Goal: Task Accomplishment & Management: Manage account settings

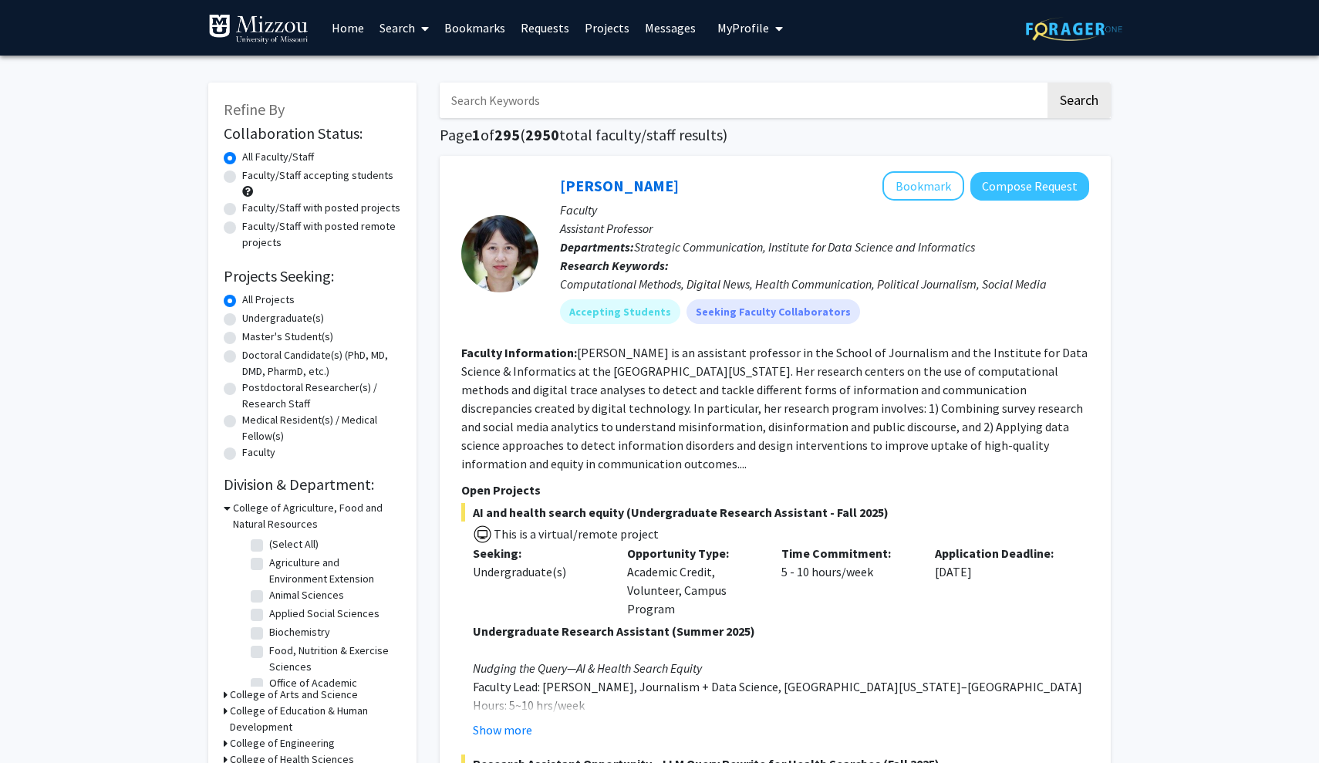
click at [736, 29] on span "My Profile" at bounding box center [743, 27] width 52 height 15
click at [770, 76] on span "[PERSON_NAME]" at bounding box center [812, 71] width 93 height 17
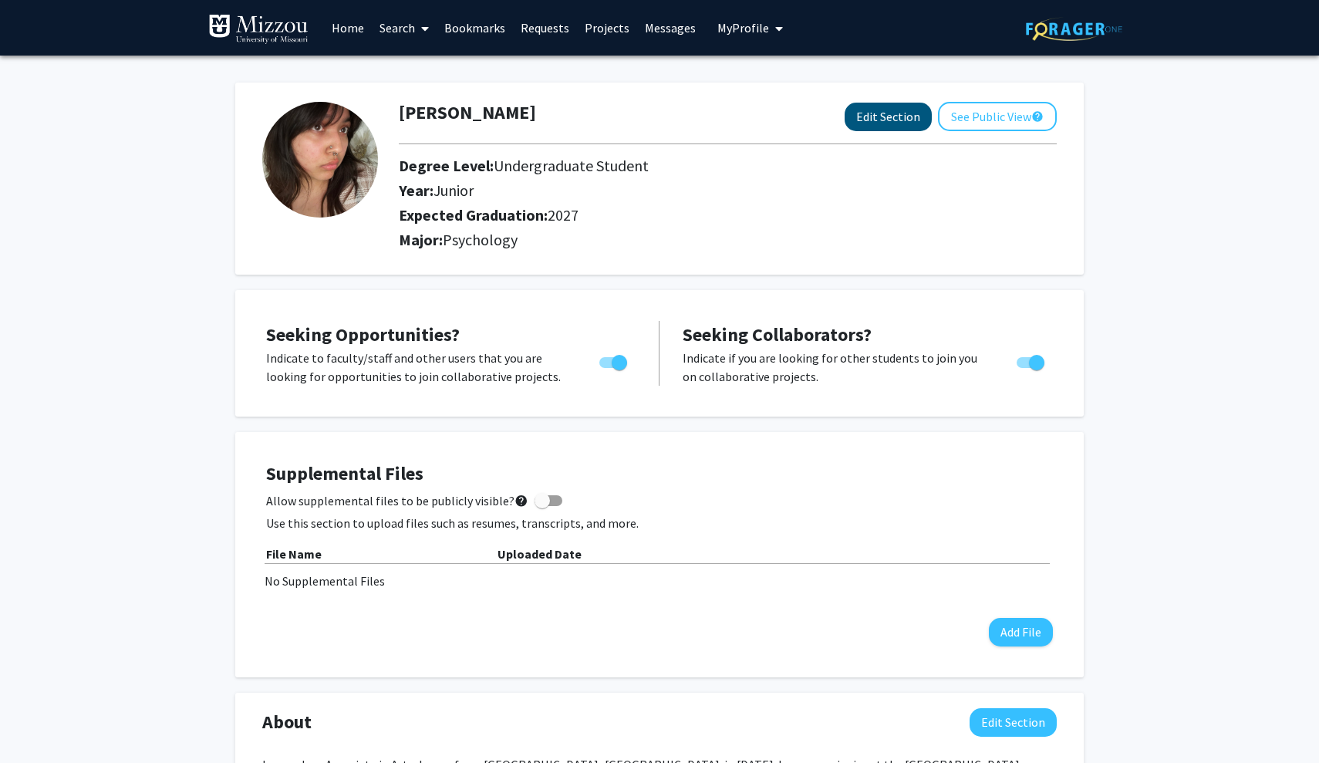
click at [917, 116] on button "Edit Section" at bounding box center [887, 117] width 87 height 29
select select "junior"
select select "2027"
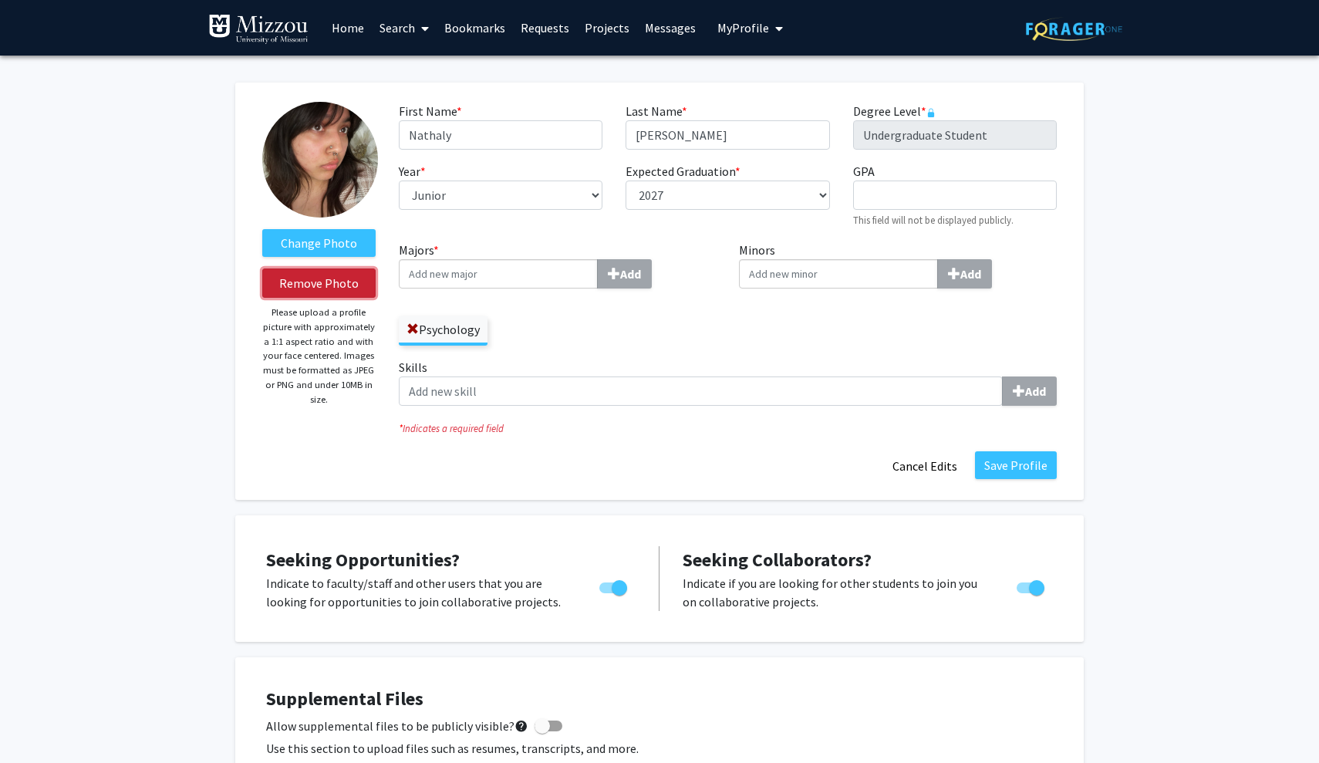
click at [335, 278] on button "Remove Photo" at bounding box center [318, 282] width 113 height 29
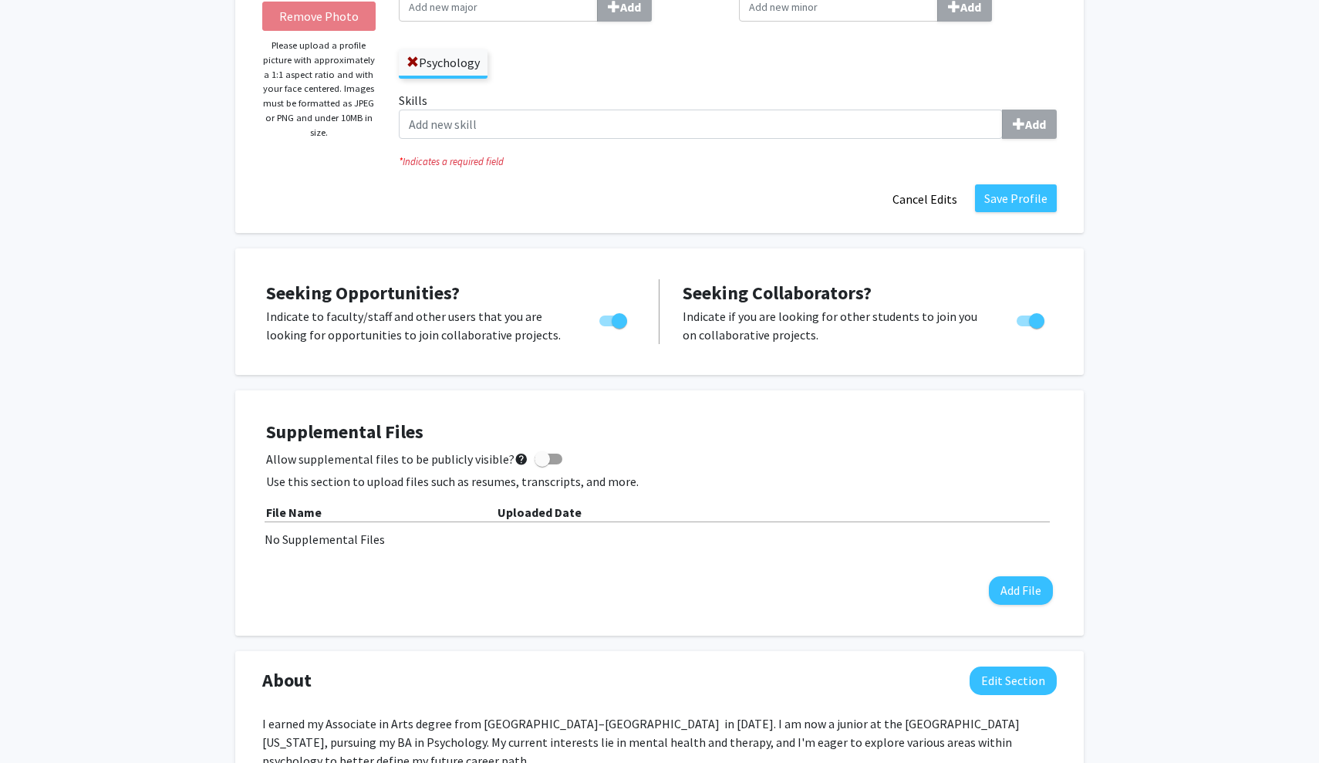
scroll to position [306, 0]
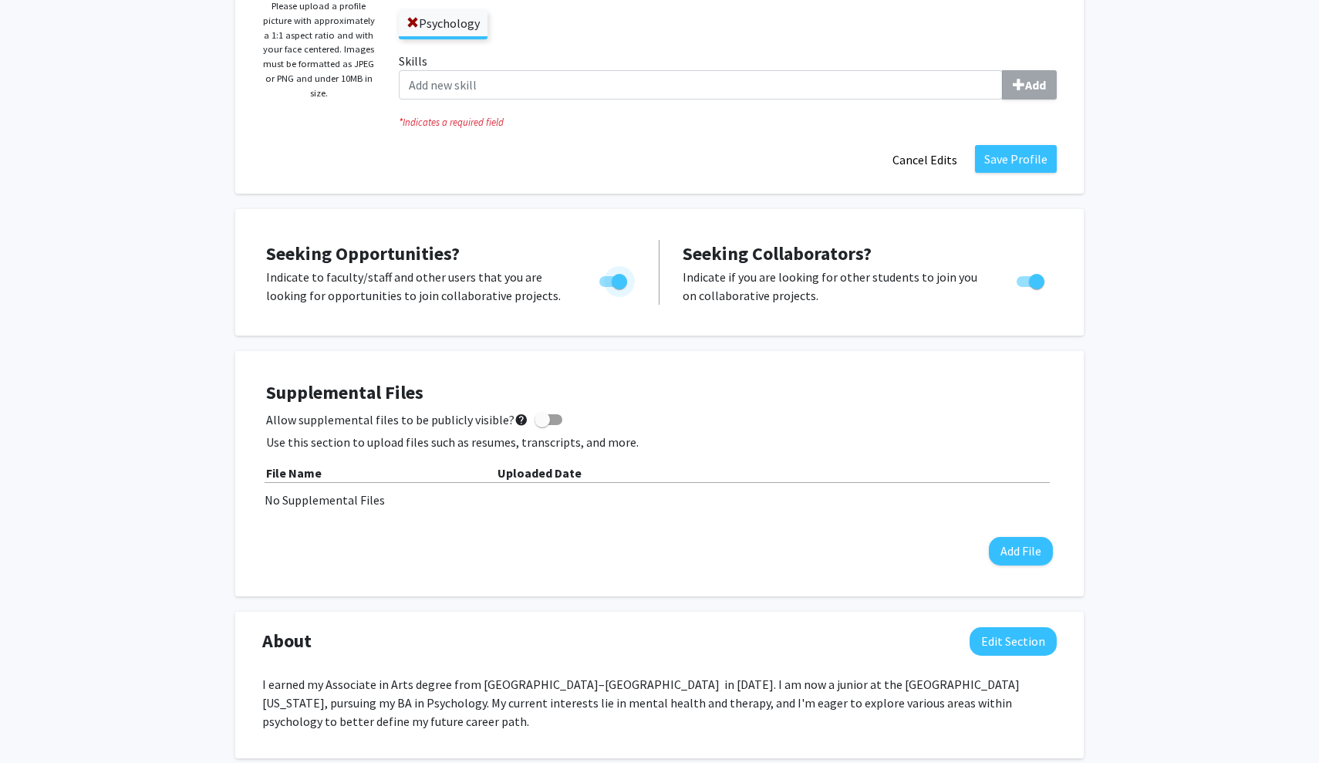
click at [612, 283] on span "Toggle" at bounding box center [618, 281] width 15 height 15
click at [607, 287] on input "Are you actively seeking opportunities?" at bounding box center [606, 287] width 1 height 1
checkbox input "false"
click at [1031, 288] on span "Toggle" at bounding box center [1036, 281] width 15 height 15
click at [1024, 288] on input "Would you like to receive other student requests to work with you?" at bounding box center [1023, 287] width 1 height 1
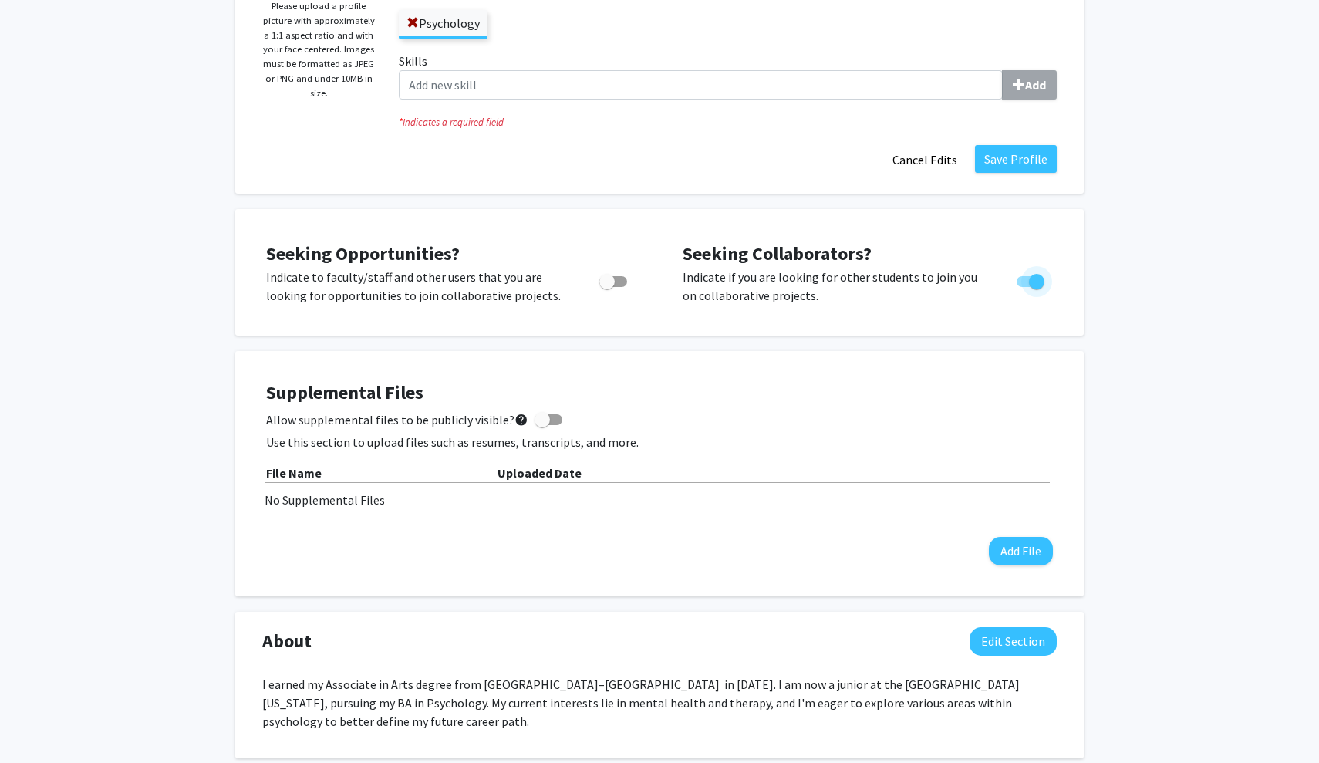
checkbox input "false"
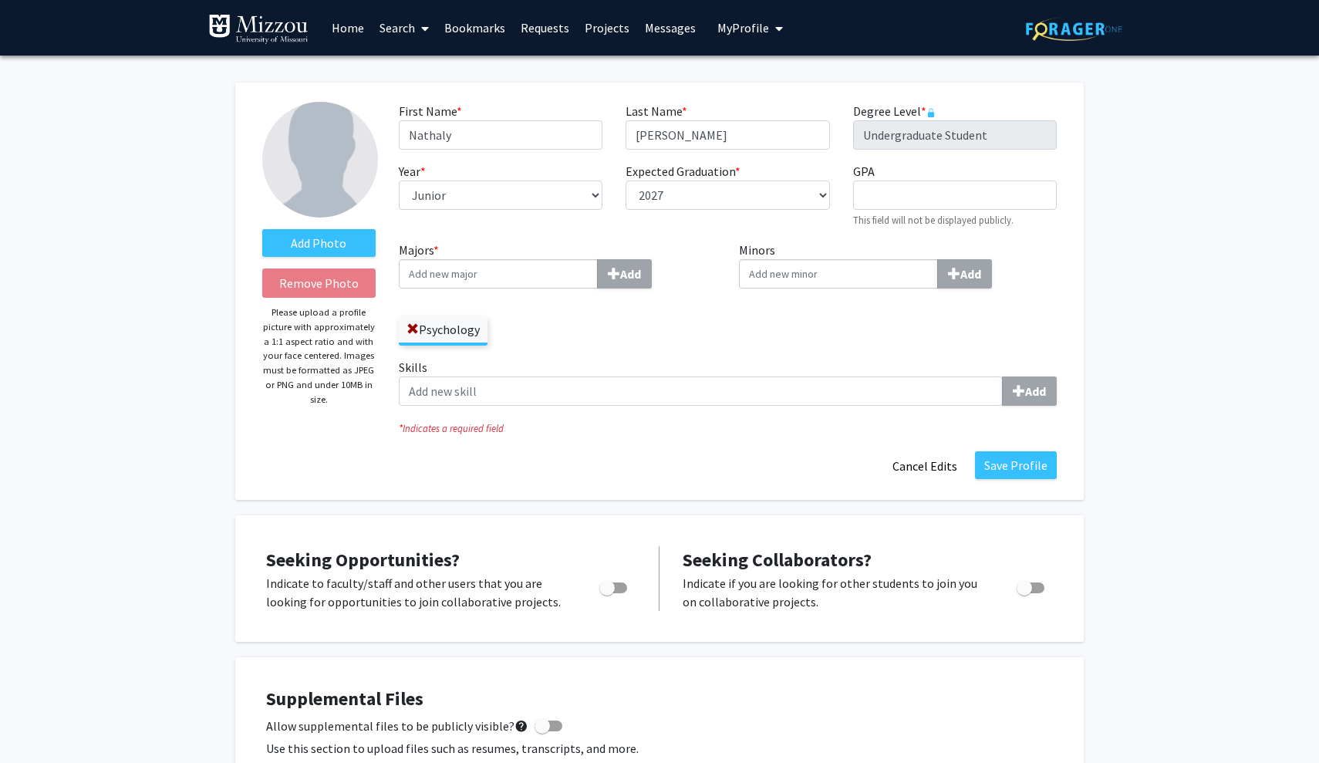
scroll to position [0, 0]
click at [1009, 467] on button "Save Profile" at bounding box center [1016, 465] width 82 height 28
